Goal: Task Accomplishment & Management: Manage account settings

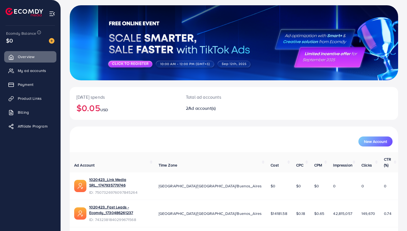
scroll to position [32, 0]
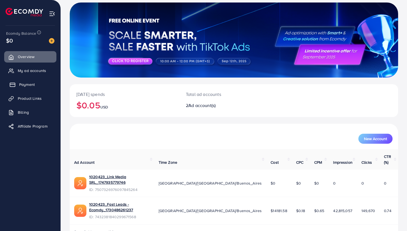
click at [18, 82] on link "Payment" at bounding box center [30, 84] width 52 height 11
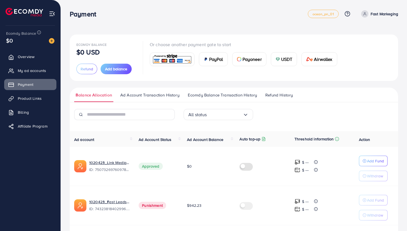
scroll to position [18, 0]
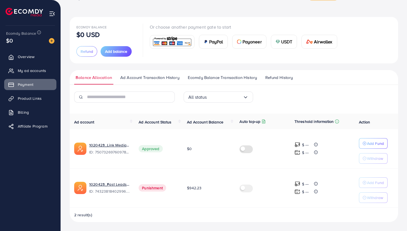
click at [150, 188] on span "Punishment" at bounding box center [153, 187] width 28 height 7
click at [371, 199] on p "Withdraw" at bounding box center [375, 197] width 16 height 7
click at [362, 162] on button "Withdraw" at bounding box center [373, 158] width 29 height 11
click at [368, 146] on p "Add Fund" at bounding box center [375, 143] width 17 height 7
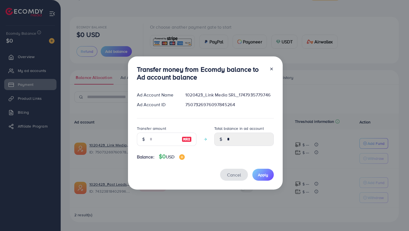
click at [235, 178] on button "Cancel" at bounding box center [234, 175] width 28 height 12
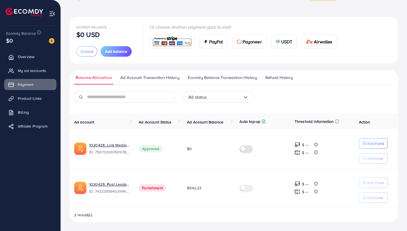
click at [151, 188] on span "Punishment" at bounding box center [153, 187] width 28 height 7
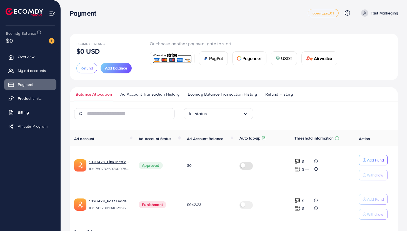
scroll to position [0, 0]
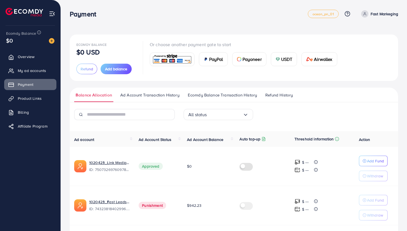
click at [243, 13] on div "Payment" at bounding box center [189, 14] width 238 height 8
click at [241, 21] on div "Payment ocean_pn_01 Help Center Contact Support Plans and Pricing Term and poli…" at bounding box center [234, 14] width 328 height 16
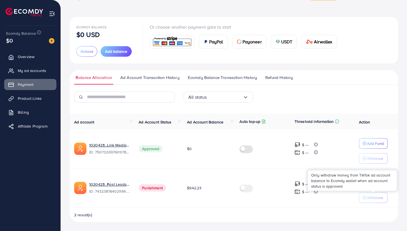
click at [374, 196] on p "Withdraw" at bounding box center [375, 197] width 16 height 7
click at [189, 187] on span "$942.23" at bounding box center [194, 188] width 14 height 6
